Goal: Task Accomplishment & Management: Use online tool/utility

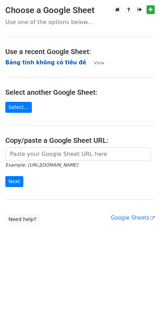
click at [36, 60] on strong "Bảng tính không có tiêu đề" at bounding box center [45, 62] width 81 height 6
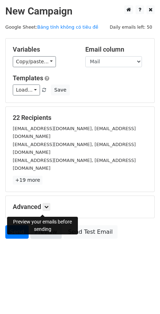
click at [41, 225] on link "Preview" at bounding box center [45, 231] width 31 height 13
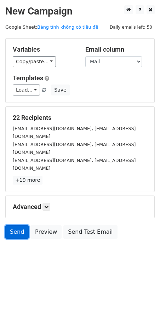
click at [19, 225] on link "Send" at bounding box center [16, 231] width 23 height 13
